Goal: Task Accomplishment & Management: Complete application form

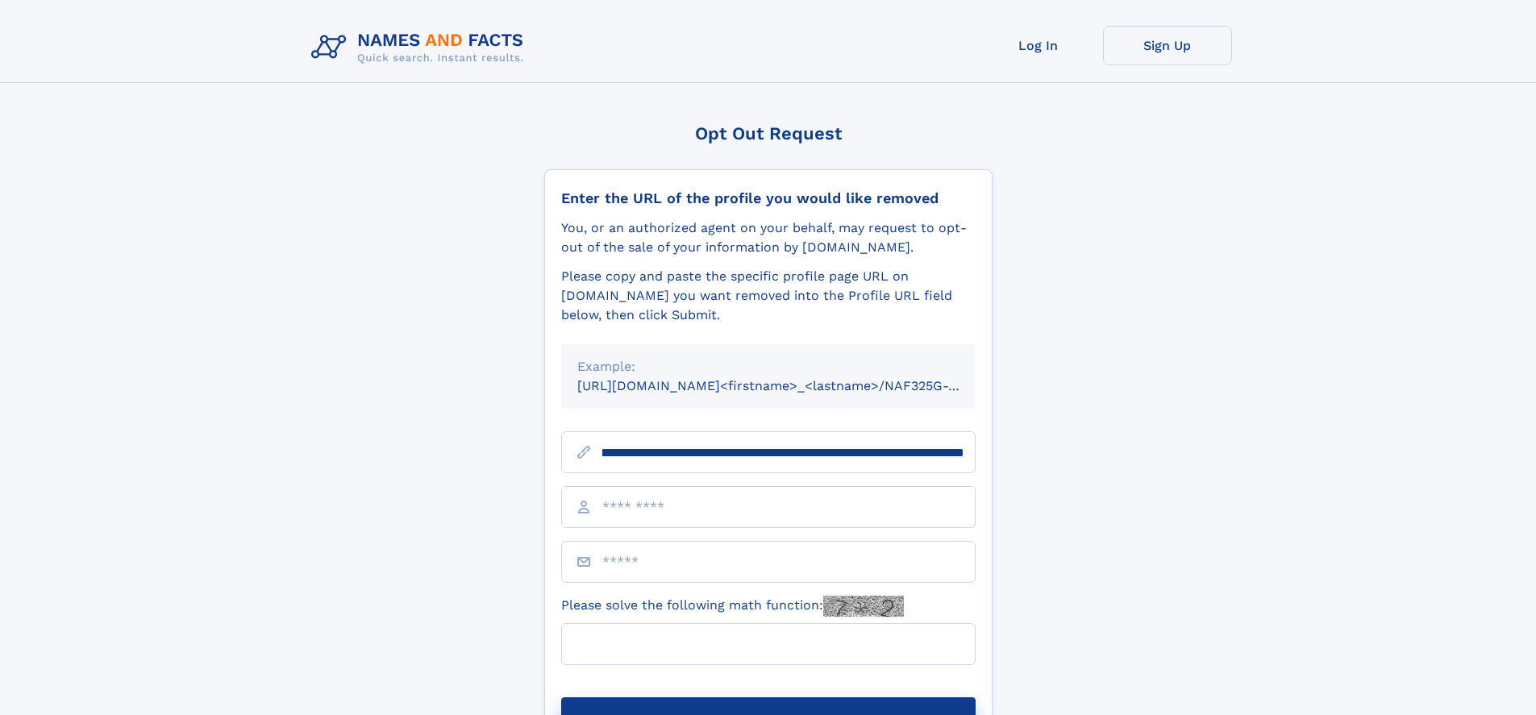
scroll to position [0, 208]
type input "**********"
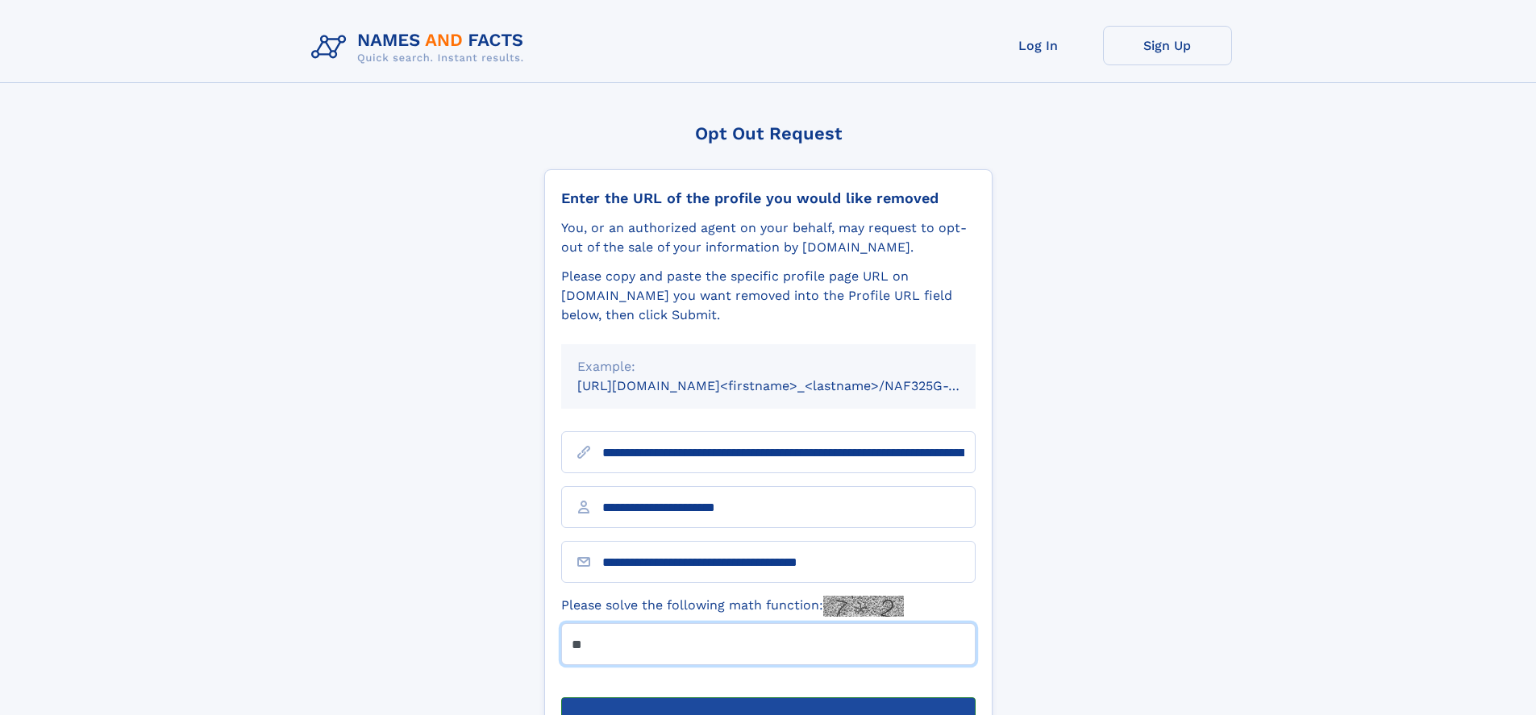
type input "**"
click at [768, 698] on button "Submit Opt Out Request" at bounding box center [768, 724] width 415 height 52
